Goal: Check status: Check status

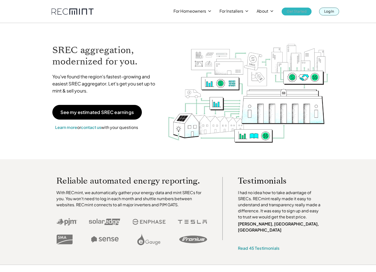
click at [326, 13] on p "Log In" at bounding box center [329, 11] width 10 height 7
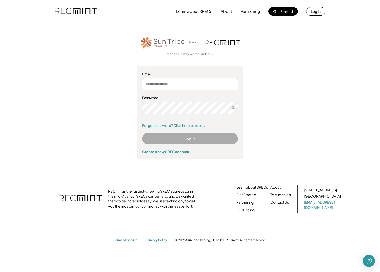
click at [163, 85] on input "email" at bounding box center [190, 84] width 96 height 12
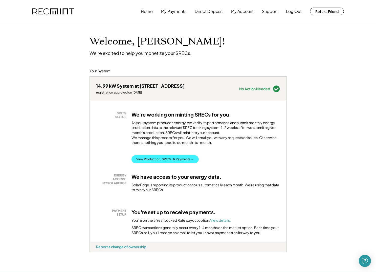
click at [145, 163] on button "View Production, SRECs, & Payments →" at bounding box center [165, 159] width 67 height 8
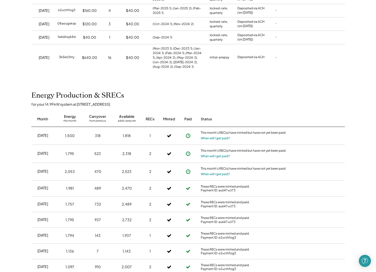
scroll to position [51, 0]
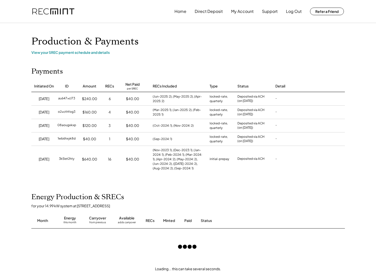
scroll to position [51, 0]
